Goal: Task Accomplishment & Management: Use online tool/utility

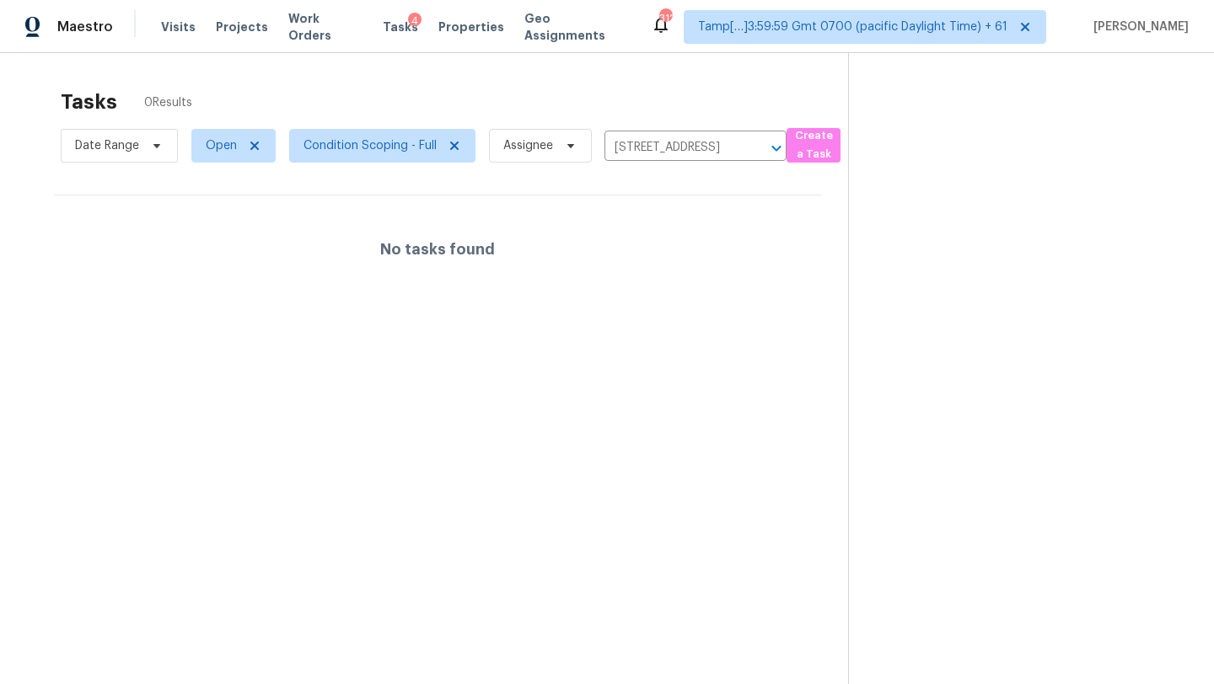
scroll to position [1, 0]
click at [756, 153] on icon "Clear" at bounding box center [754, 147] width 17 height 17
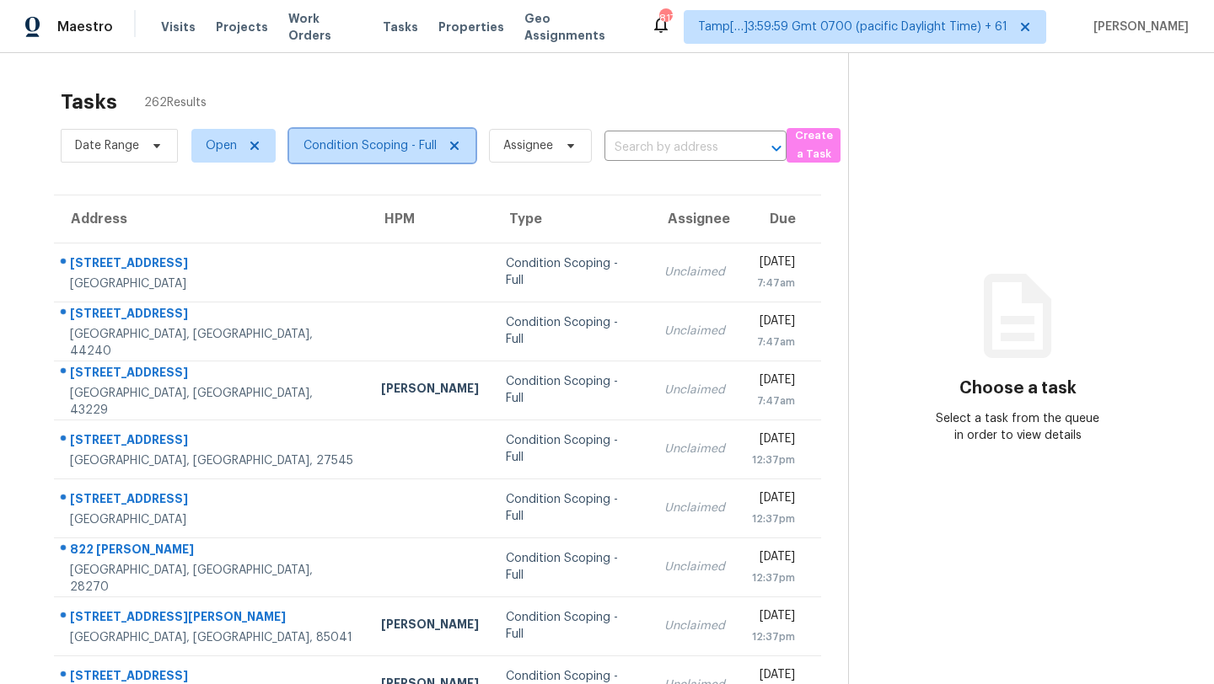
click at [335, 135] on span "Condition Scoping - Full" at bounding box center [382, 146] width 186 height 34
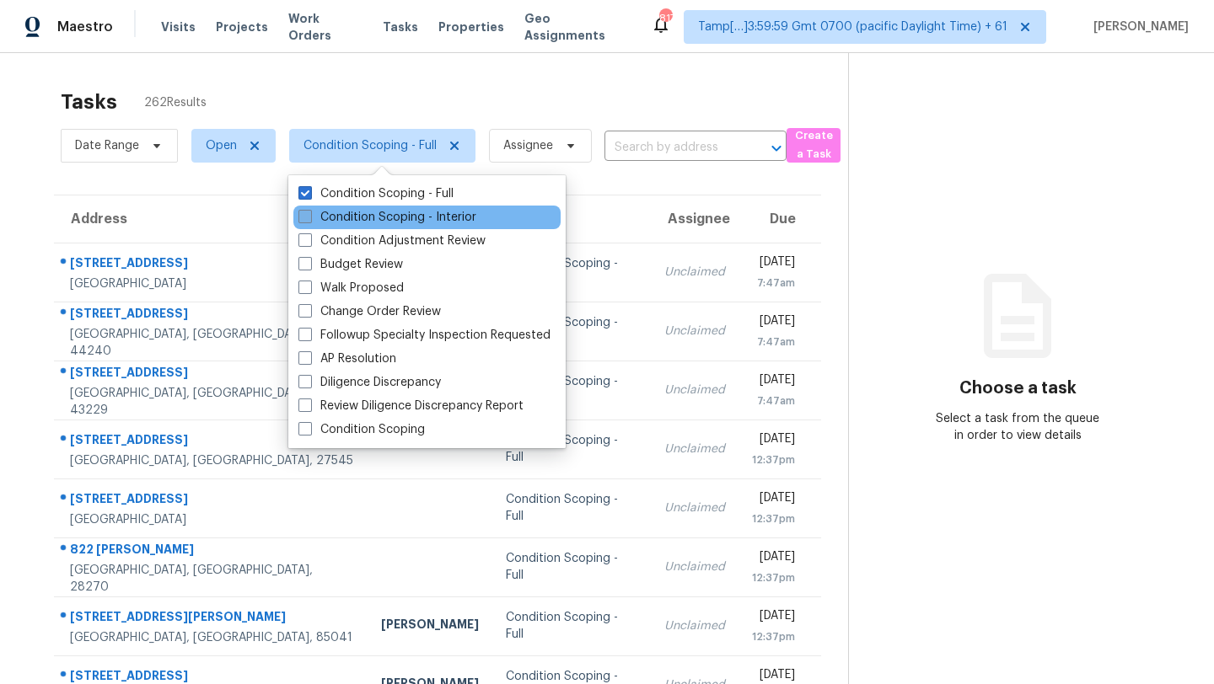
click at [378, 220] on label "Condition Scoping - Interior" at bounding box center [387, 217] width 178 height 17
click at [309, 220] on input "Condition Scoping - Interior" at bounding box center [303, 214] width 11 height 11
checkbox input "true"
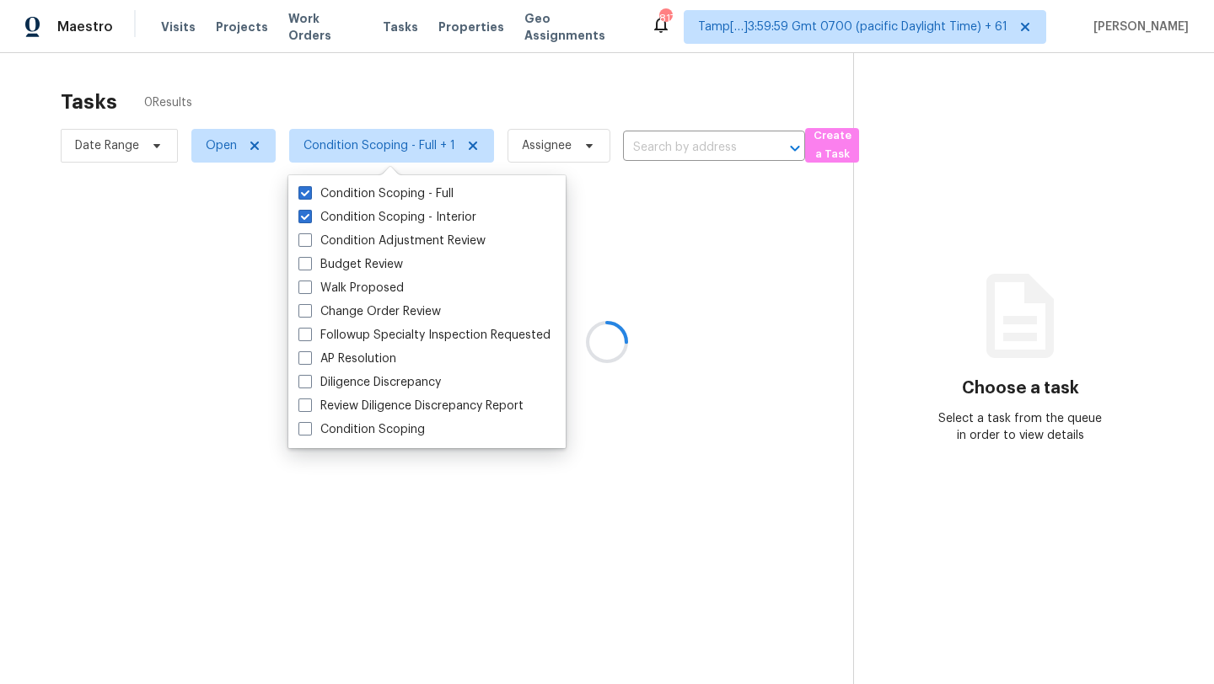
click at [462, 115] on div at bounding box center [607, 342] width 1214 height 684
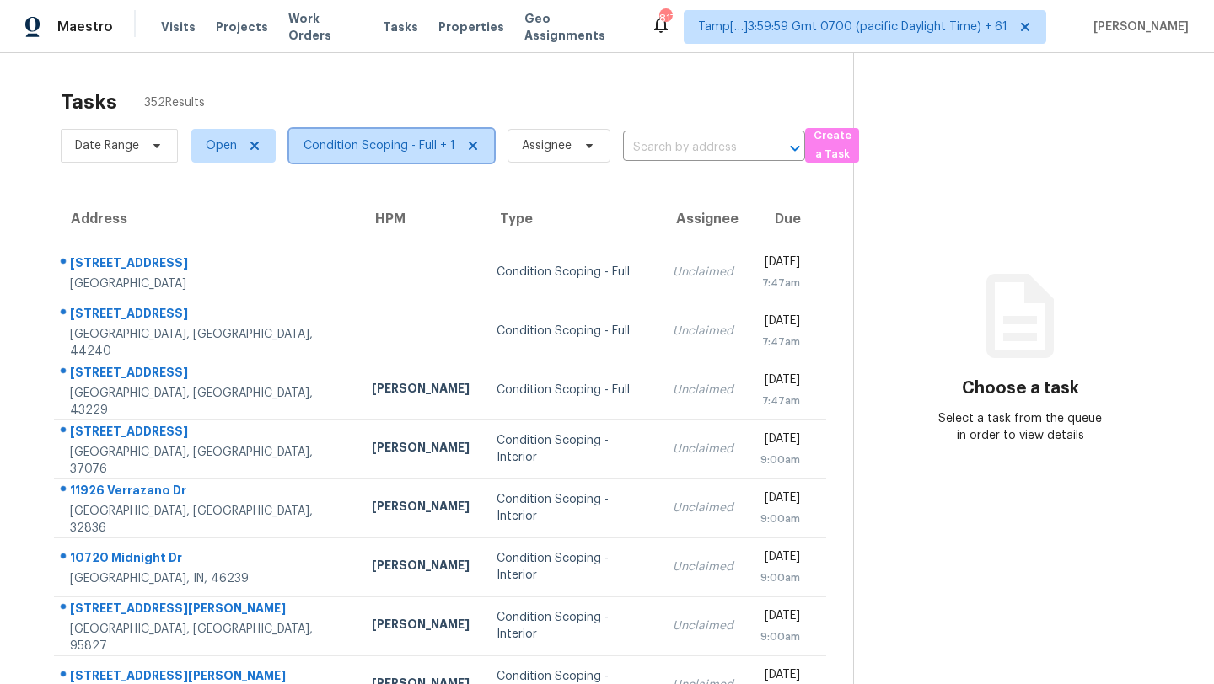
click at [409, 155] on span "Condition Scoping - Full + 1" at bounding box center [391, 146] width 205 height 34
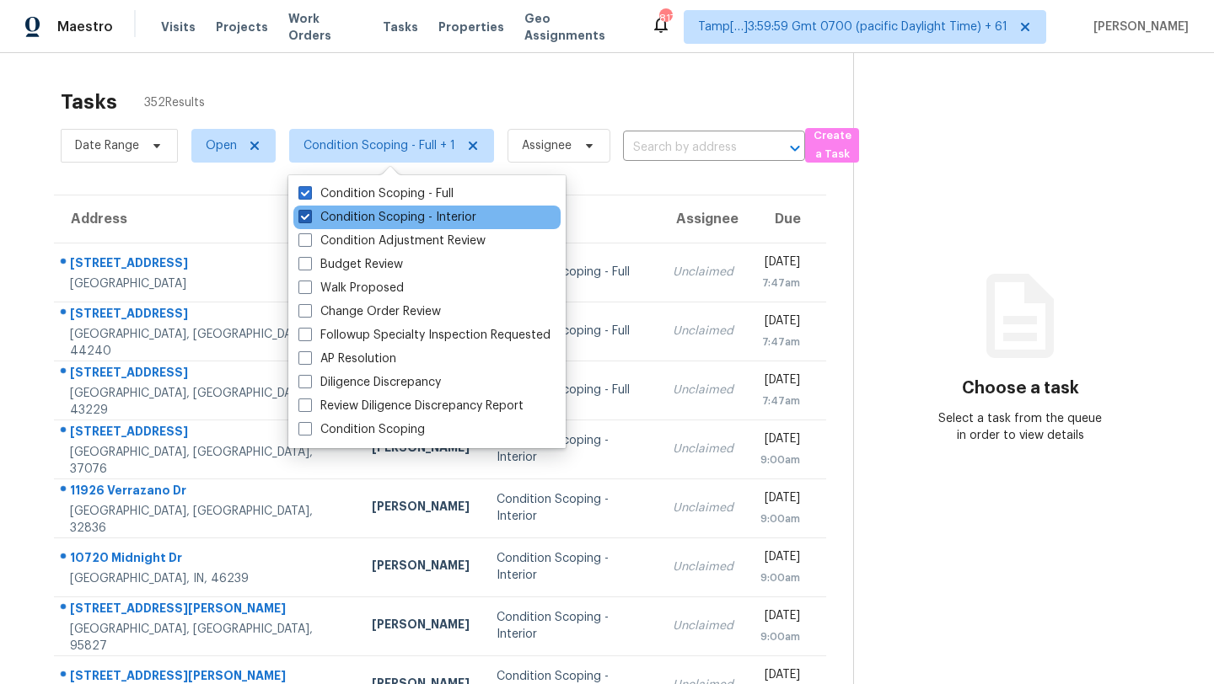
click at [410, 216] on label "Condition Scoping - Interior" at bounding box center [387, 217] width 178 height 17
click at [309, 216] on input "Condition Scoping - Interior" at bounding box center [303, 214] width 11 height 11
checkbox input "false"
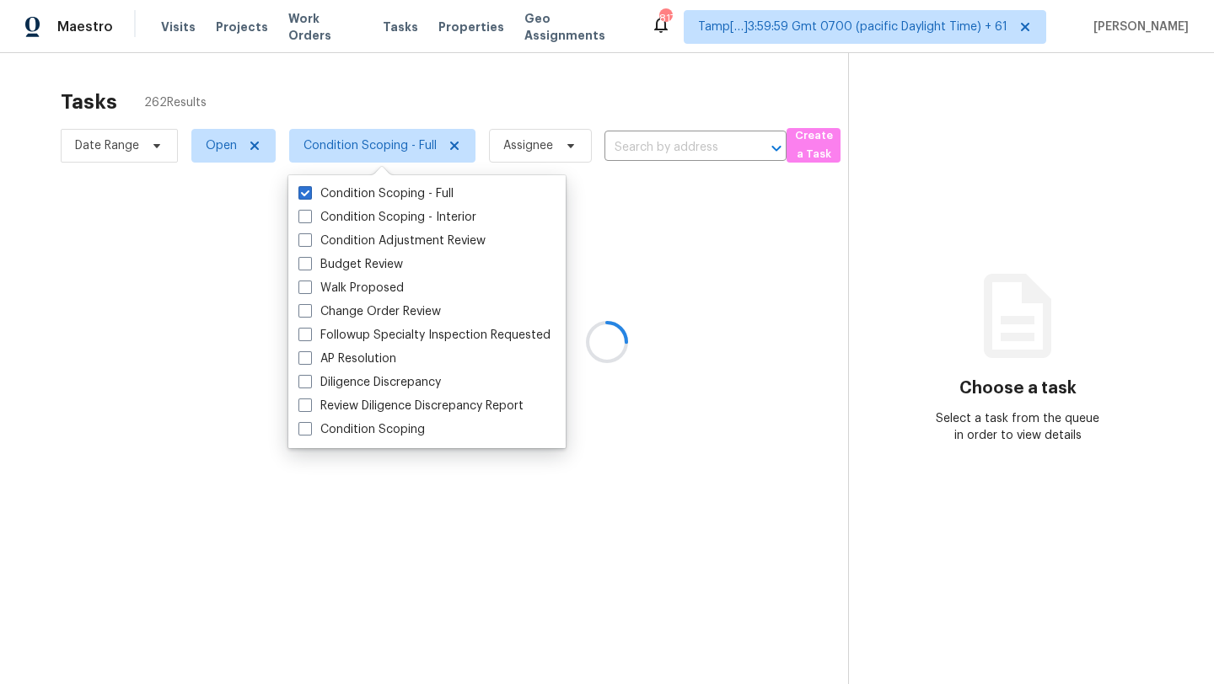
click at [478, 88] on div at bounding box center [607, 342] width 1214 height 684
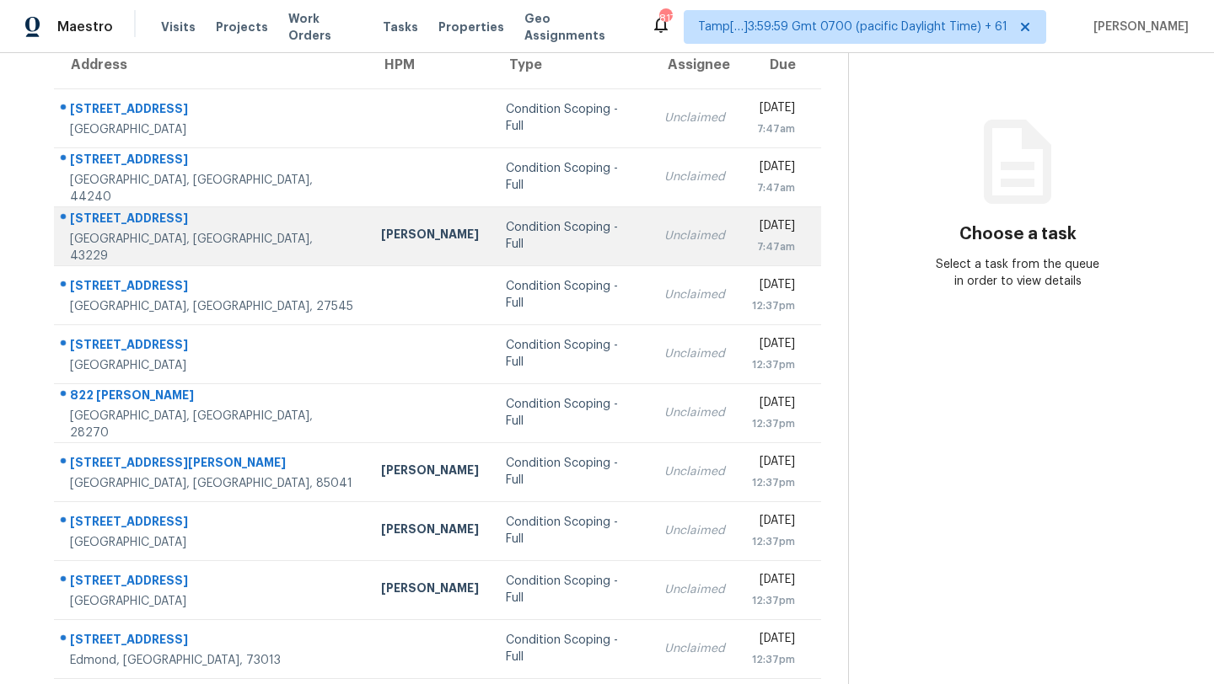
scroll to position [193, 0]
